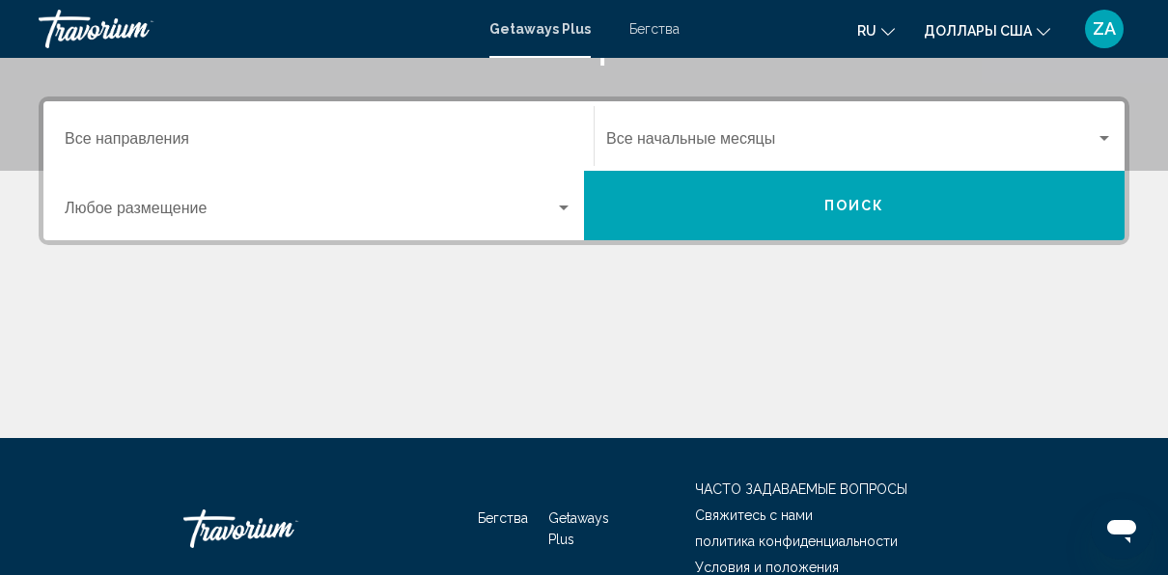
scroll to position [482, 0]
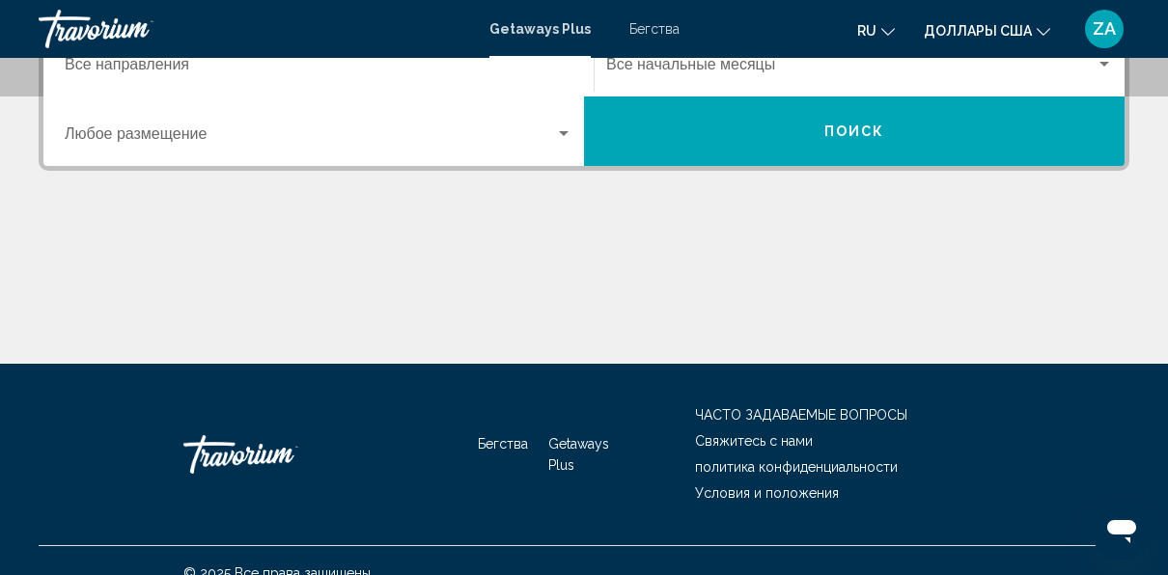
click at [749, 141] on button "Поиск" at bounding box center [854, 130] width 540 height 69
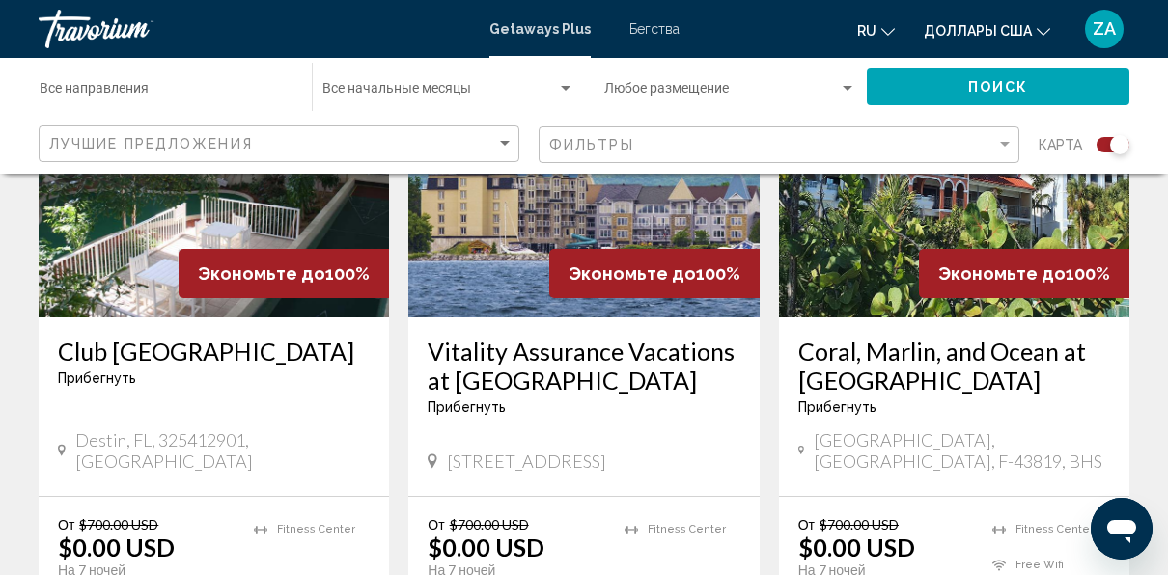
scroll to position [1351, 0]
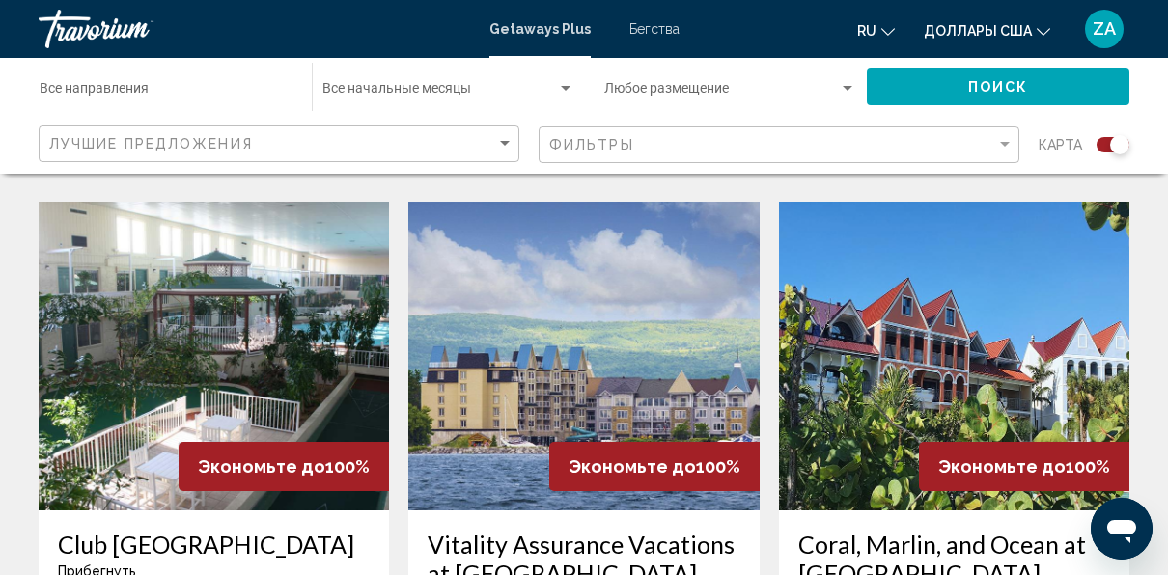
click at [661, 360] on img "Основное содержание" at bounding box center [583, 356] width 350 height 309
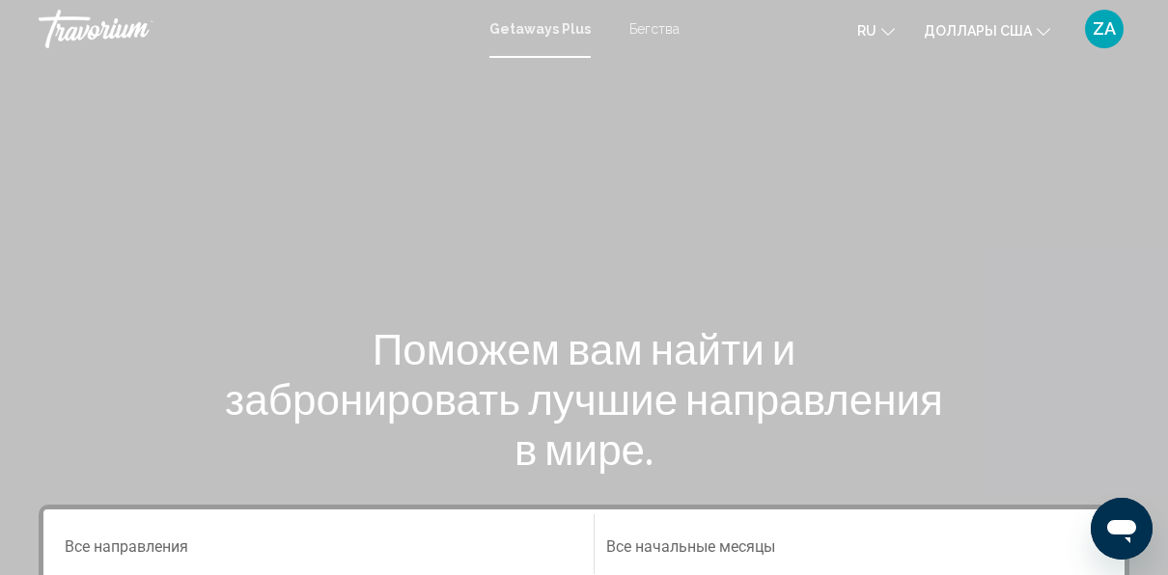
drag, startPoint x: 1111, startPoint y: 0, endPoint x: 360, endPoint y: 177, distance: 771.2
click at [382, 182] on div "Основное содержание" at bounding box center [584, 289] width 1168 height 579
